Goal: Task Accomplishment & Management: Complete application form

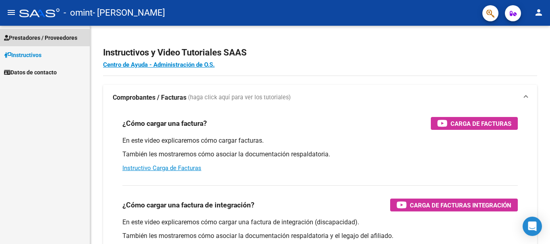
click at [47, 35] on span "Prestadores / Proveedores" at bounding box center [40, 37] width 73 height 9
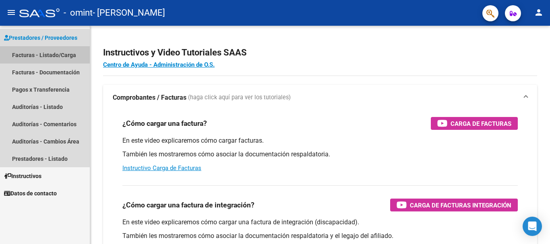
click at [30, 54] on link "Facturas - Listado/Carga" at bounding box center [45, 54] width 90 height 17
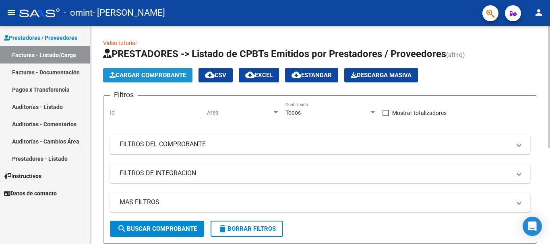
click at [156, 70] on button "Cargar Comprobante" at bounding box center [147, 75] width 89 height 14
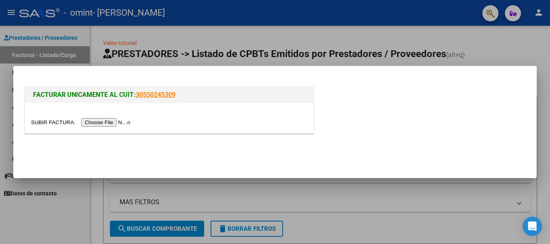
click at [112, 123] on input "file" at bounding box center [82, 122] width 102 height 8
click at [100, 125] on input "file" at bounding box center [82, 122] width 102 height 8
click at [96, 122] on input "file" at bounding box center [82, 122] width 102 height 8
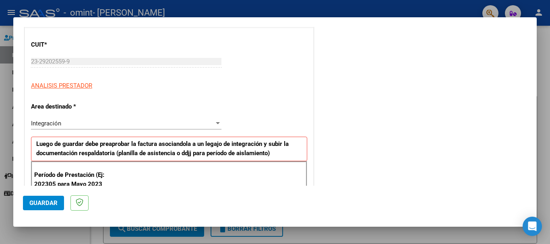
scroll to position [100, 0]
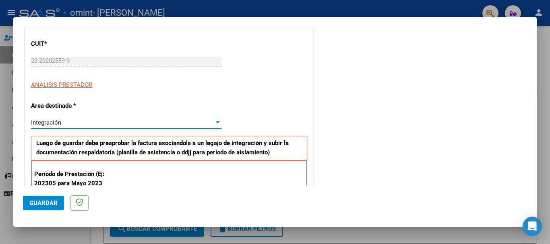
click at [216, 122] on div at bounding box center [218, 123] width 4 height 2
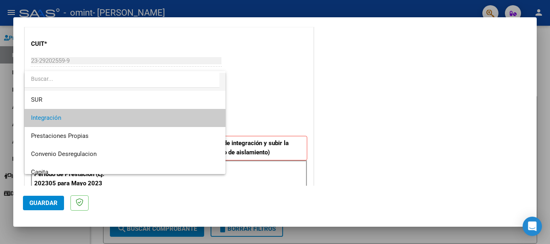
scroll to position [34, 0]
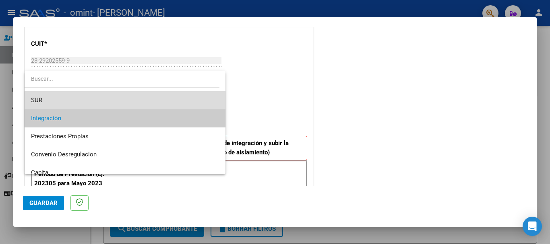
click at [159, 102] on span "SUR" at bounding box center [125, 100] width 188 height 18
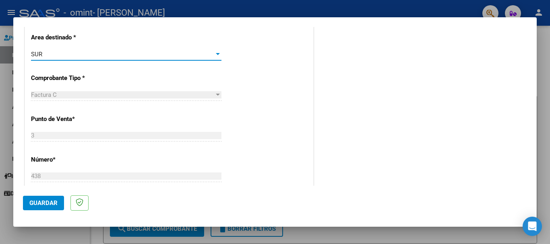
scroll to position [169, 0]
click at [215, 88] on div "Factura C Seleccionar Tipo" at bounding box center [126, 94] width 190 height 12
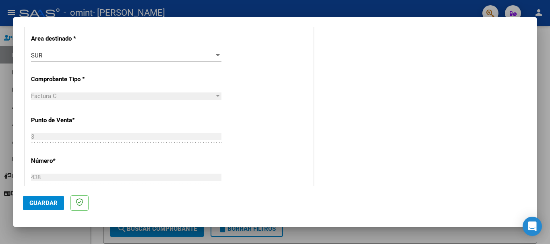
scroll to position [0, 0]
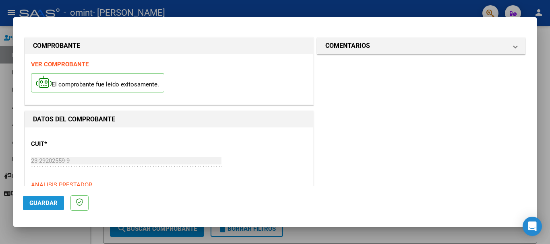
click at [47, 204] on span "Guardar" at bounding box center [43, 203] width 28 height 7
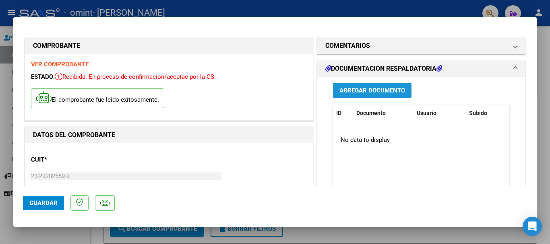
click at [387, 87] on span "Agregar Documento" at bounding box center [372, 90] width 66 height 7
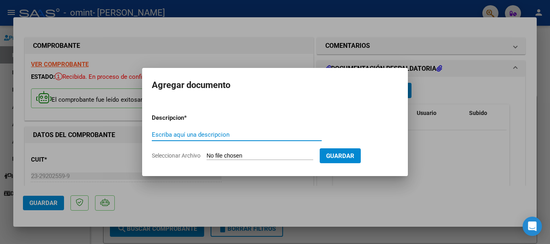
click at [180, 132] on input "Escriba aquí una descripcion" at bounding box center [237, 134] width 170 height 7
type input "a"
type input "Asistencia 6-25"
click at [187, 155] on span "Seleccionar Archivo" at bounding box center [176, 156] width 49 height 6
click at [206, 155] on input "Seleccionar Archivo" at bounding box center [259, 157] width 107 height 8
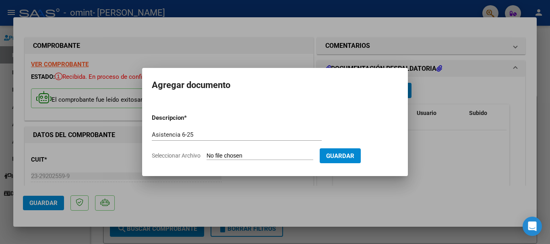
type input "C:\fakepath\Asist 6-25 (1).pdf"
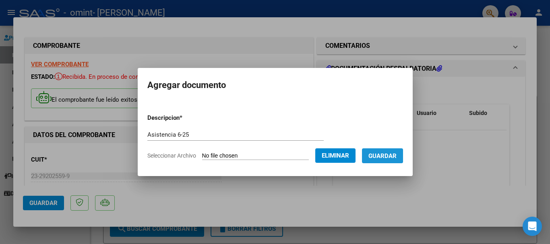
click at [386, 155] on span "Guardar" at bounding box center [382, 156] width 28 height 7
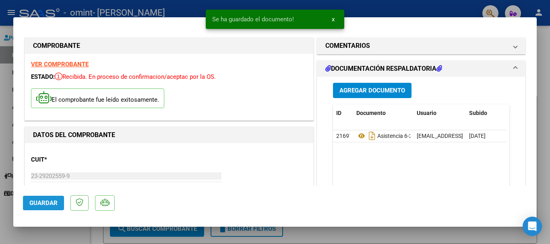
click at [49, 196] on button "Guardar" at bounding box center [43, 203] width 41 height 14
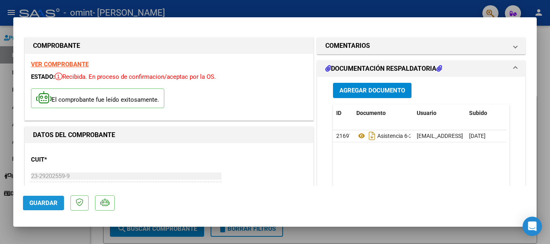
click at [45, 203] on span "Guardar" at bounding box center [43, 203] width 28 height 7
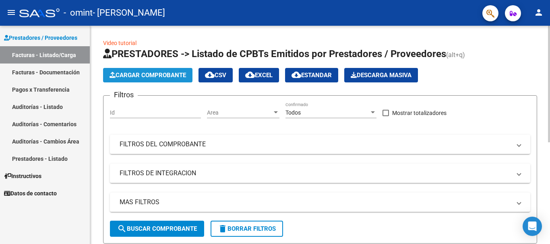
click at [144, 71] on button "Cargar Comprobante" at bounding box center [147, 75] width 89 height 14
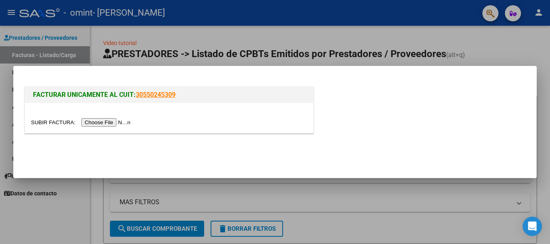
click at [95, 121] on input "file" at bounding box center [82, 122] width 102 height 8
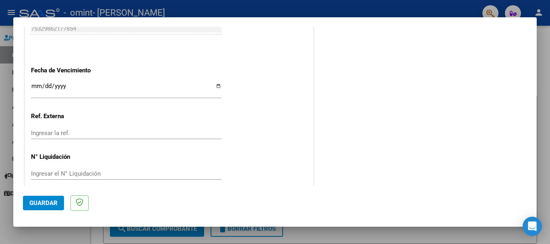
scroll to position [454, 0]
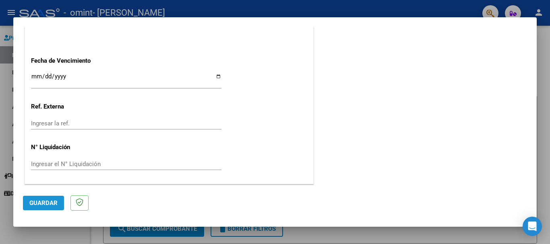
click at [43, 196] on button "Guardar" at bounding box center [43, 203] width 41 height 14
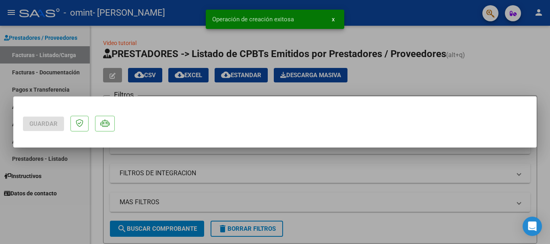
scroll to position [0, 0]
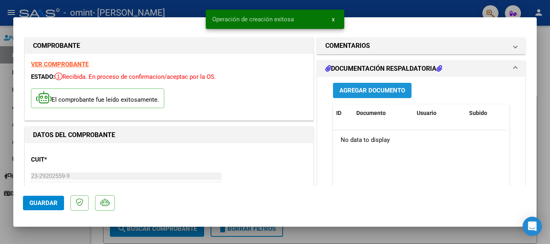
click at [392, 95] on button "Agregar Documento" at bounding box center [372, 90] width 78 height 15
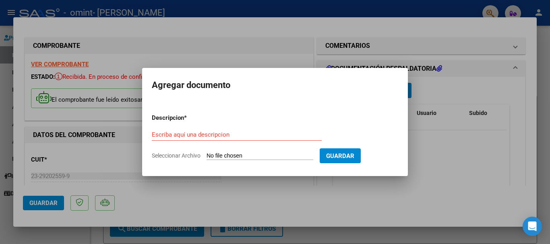
click at [206, 138] on div "Escriba aquí una descripcion" at bounding box center [237, 135] width 170 height 12
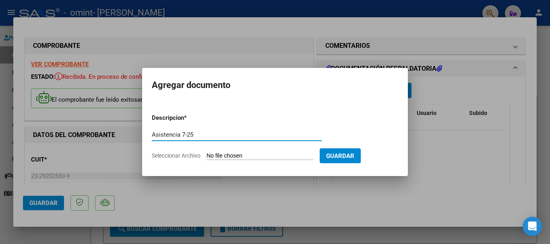
type input "Asistencia 7-25"
click at [190, 154] on span "Seleccionar Archivo" at bounding box center [176, 156] width 49 height 6
click at [206, 154] on input "Seleccionar Archivo" at bounding box center [259, 157] width 107 height 8
type input "C:\fakepath\Asist 7-25 (3).pdf"
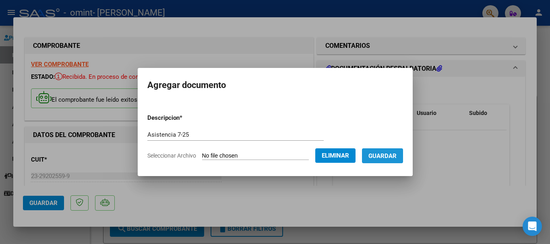
click at [391, 159] on span "Guardar" at bounding box center [382, 156] width 28 height 7
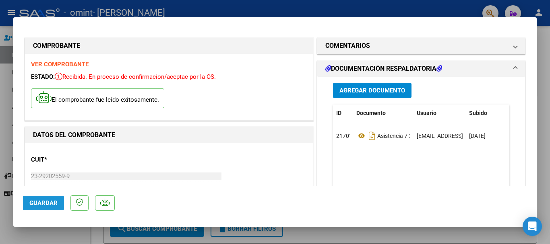
click at [43, 204] on span "Guardar" at bounding box center [43, 203] width 28 height 7
click at [537, 176] on div at bounding box center [275, 122] width 550 height 244
type input "$ 0,00"
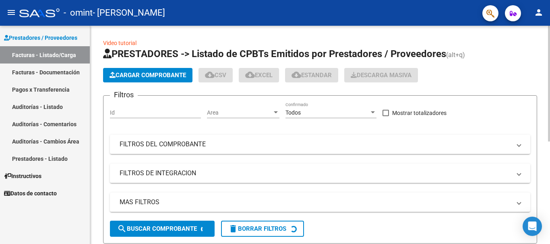
click at [540, 176] on div "Video tutorial PRESTADORES -> Listado de CPBTs Emitidos por Prestadores / Prove…" at bounding box center [320, 228] width 460 height 405
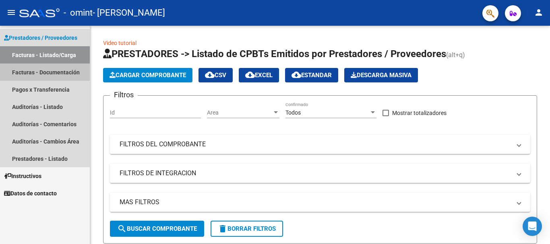
click at [60, 68] on link "Facturas - Documentación" at bounding box center [45, 72] width 90 height 17
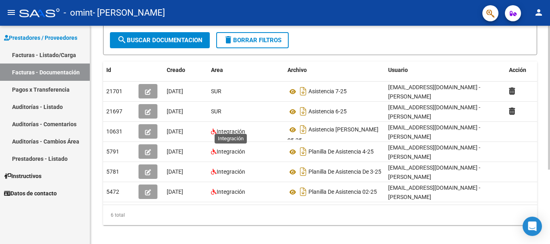
scroll to position [113, 0]
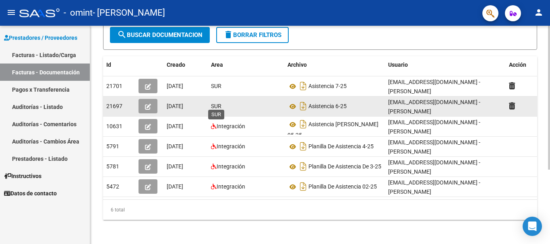
click at [218, 103] on span "SUR" at bounding box center [216, 106] width 10 height 6
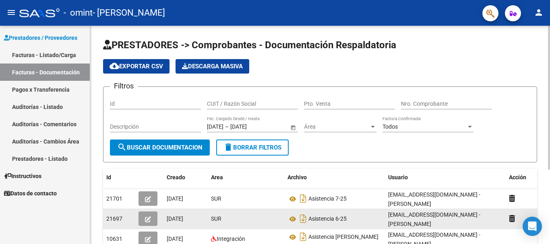
scroll to position [39, 0]
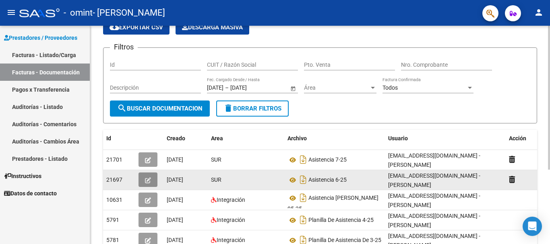
click at [148, 178] on icon "button" at bounding box center [148, 181] width 6 height 6
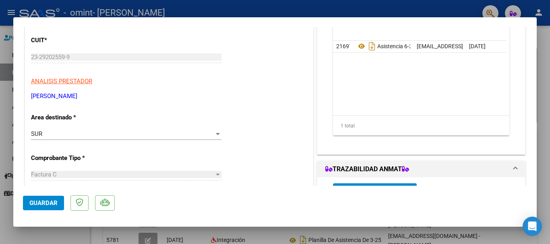
scroll to position [90, 0]
click at [218, 134] on div at bounding box center [217, 133] width 7 height 6
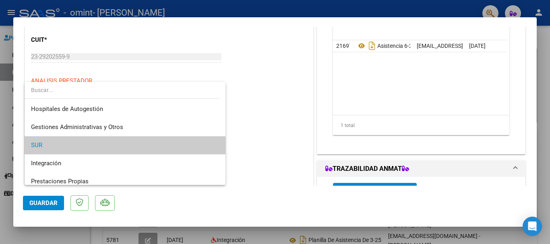
scroll to position [12, 0]
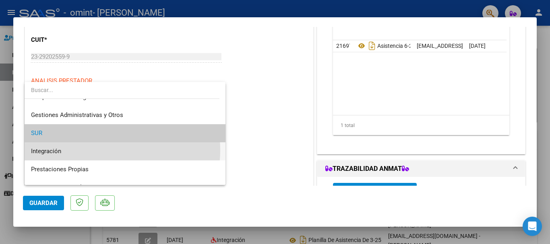
click at [101, 150] on span "Integración" at bounding box center [125, 151] width 188 height 18
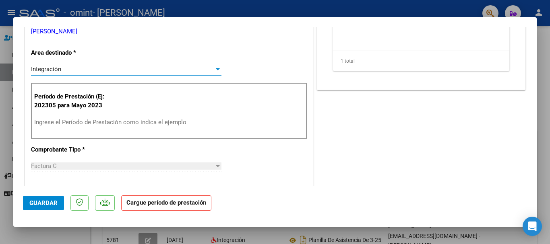
scroll to position [155, 0]
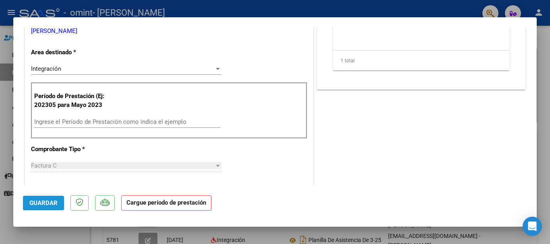
click at [42, 204] on span "Guardar" at bounding box center [43, 203] width 28 height 7
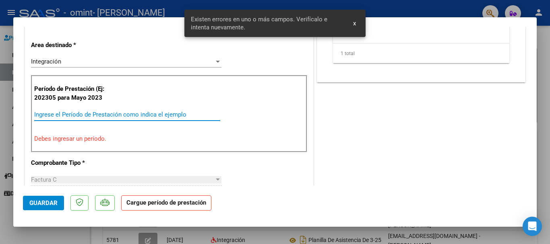
click at [138, 114] on input "Ingrese el Período de Prestación como indica el ejemplo" at bounding box center [127, 114] width 186 height 7
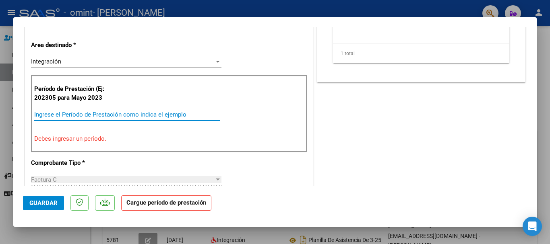
click at [138, 114] on input "Ingrese el Período de Prestación como indica el ejemplo" at bounding box center [127, 114] width 186 height 7
click at [50, 115] on input "Ingrese el Período de Prestación como indica el ejemplo" at bounding box center [127, 114] width 186 height 7
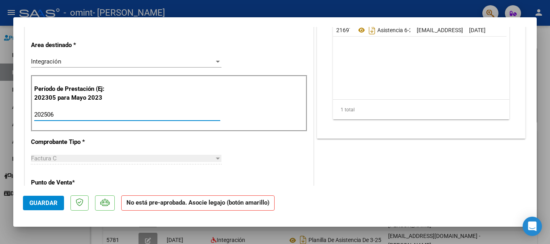
type input "202506"
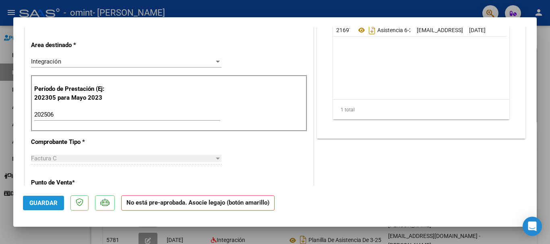
click at [52, 200] on span "Guardar" at bounding box center [43, 203] width 28 height 7
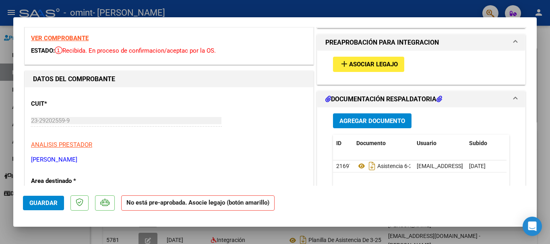
scroll to position [0, 0]
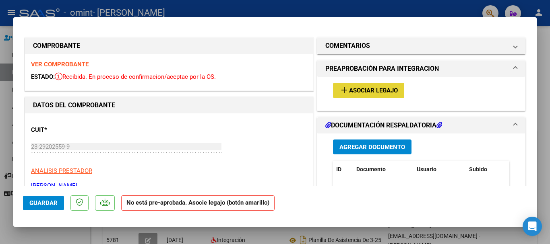
click at [359, 96] on button "add Asociar Legajo" at bounding box center [368, 90] width 71 height 15
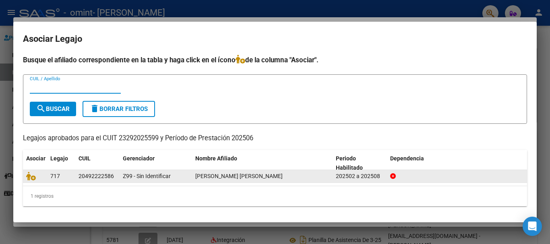
click at [94, 174] on div "20492222586" at bounding box center [95, 176] width 35 height 9
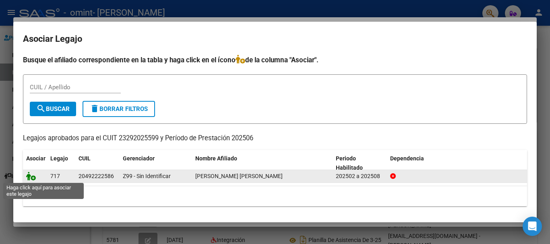
click at [33, 178] on icon at bounding box center [31, 176] width 10 height 9
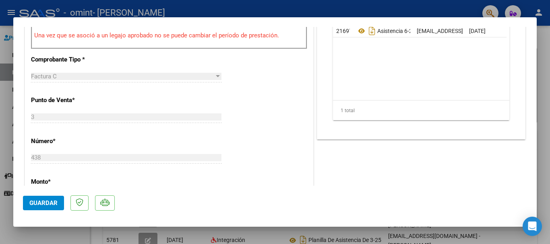
scroll to position [266, 0]
click at [41, 201] on span "Guardar" at bounding box center [43, 203] width 28 height 7
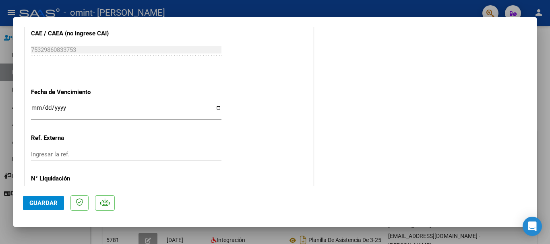
scroll to position [532, 0]
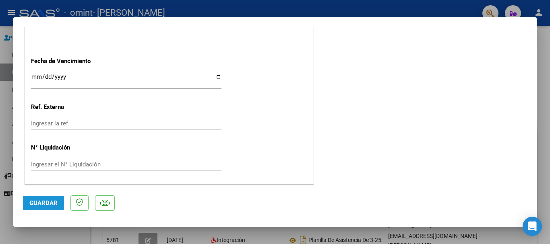
click at [57, 203] on button "Guardar" at bounding box center [43, 203] width 41 height 14
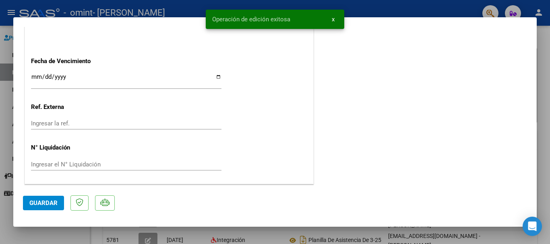
click at [543, 107] on div at bounding box center [275, 122] width 550 height 244
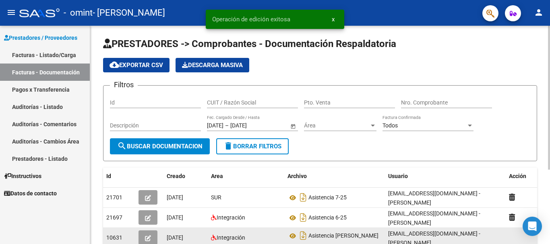
scroll to position [0, 0]
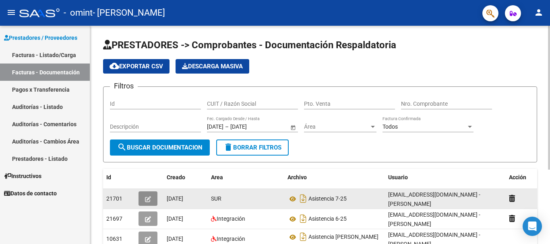
click at [147, 200] on icon "button" at bounding box center [148, 199] width 6 height 6
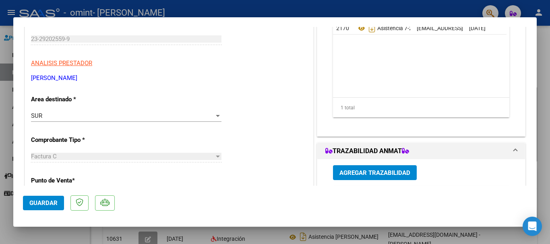
scroll to position [109, 0]
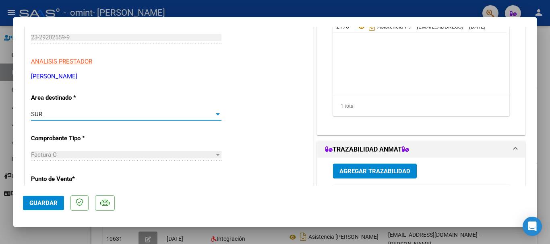
click at [206, 111] on div "SUR" at bounding box center [122, 114] width 183 height 7
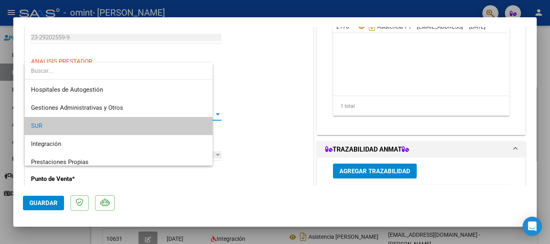
scroll to position [12, 0]
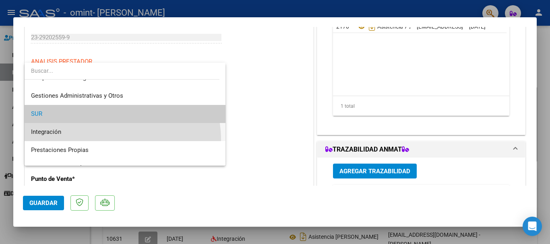
click at [112, 140] on span "Integración" at bounding box center [125, 132] width 188 height 18
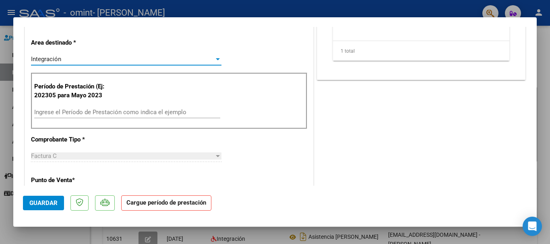
scroll to position [169, 0]
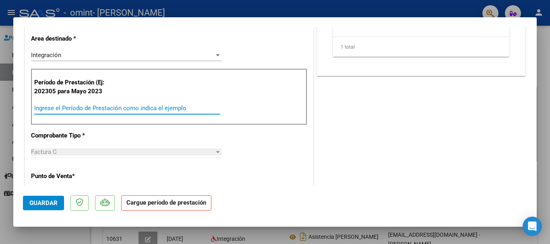
click at [105, 110] on input "Ingrese el Período de Prestación como indica el ejemplo" at bounding box center [127, 108] width 186 height 7
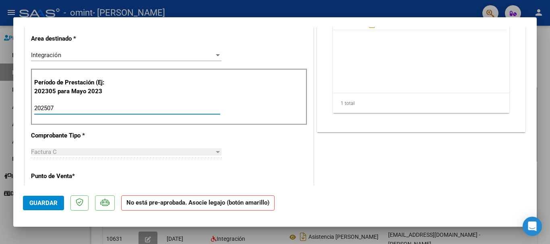
type input "202507"
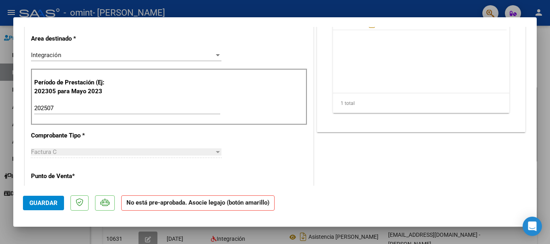
click at [269, 149] on div "CUIT * 23-29202559-9 Ingresar CUIT ANALISIS PRESTADOR [PERSON_NAME] [PERSON_NAM…" at bounding box center [169, 235] width 288 height 581
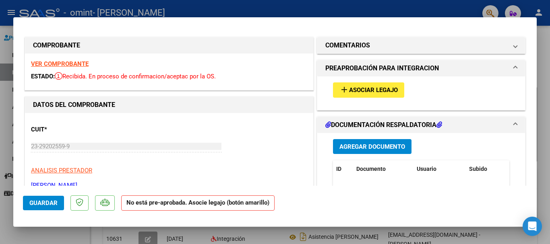
scroll to position [0, 0]
click at [372, 89] on span "Asociar Legajo" at bounding box center [373, 90] width 49 height 7
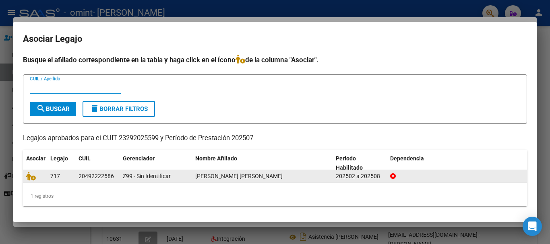
click at [32, 182] on datatable-body-cell at bounding box center [35, 176] width 24 height 12
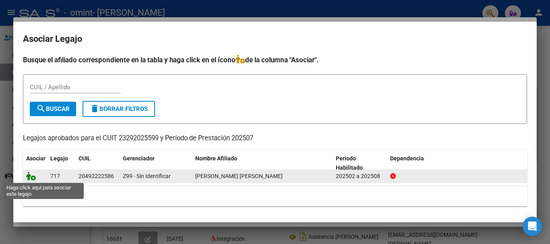
click at [32, 178] on icon at bounding box center [31, 176] width 10 height 9
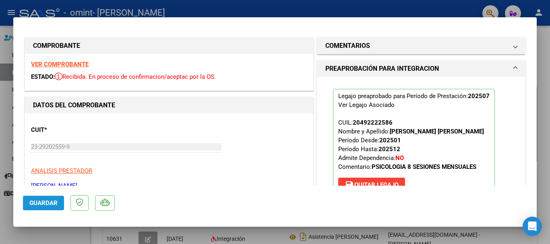
click at [44, 200] on span "Guardar" at bounding box center [43, 203] width 28 height 7
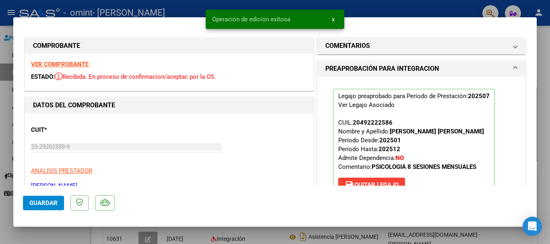
click at [2, 131] on div at bounding box center [275, 122] width 550 height 244
